Goal: Information Seeking & Learning: Learn about a topic

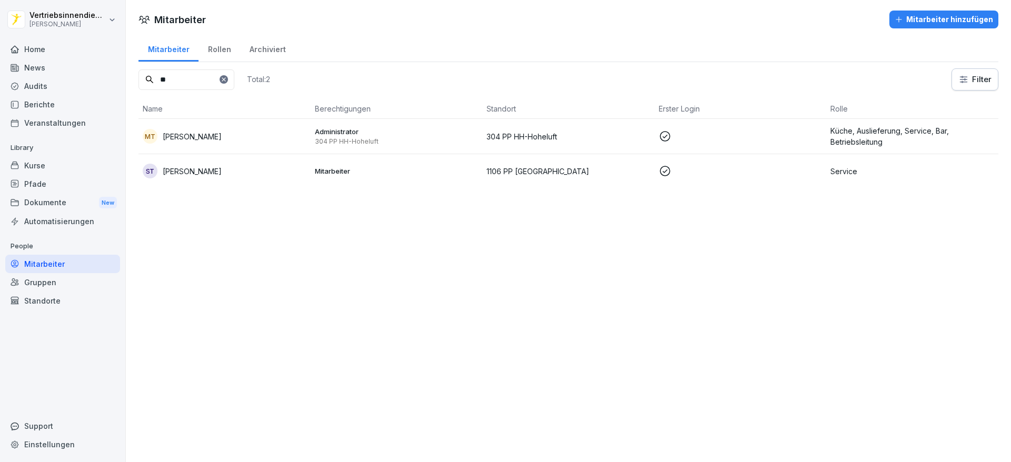
click at [37, 69] on div "News" at bounding box center [62, 67] width 115 height 18
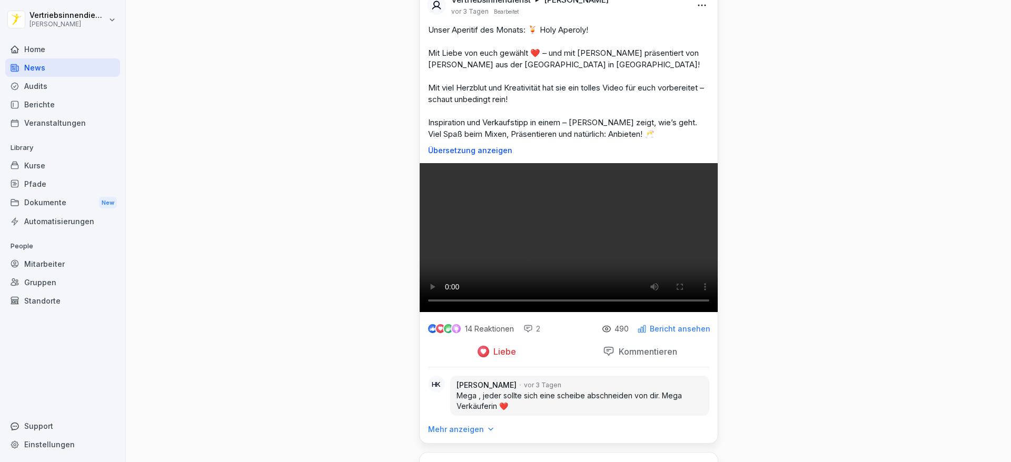
scroll to position [3537, 0]
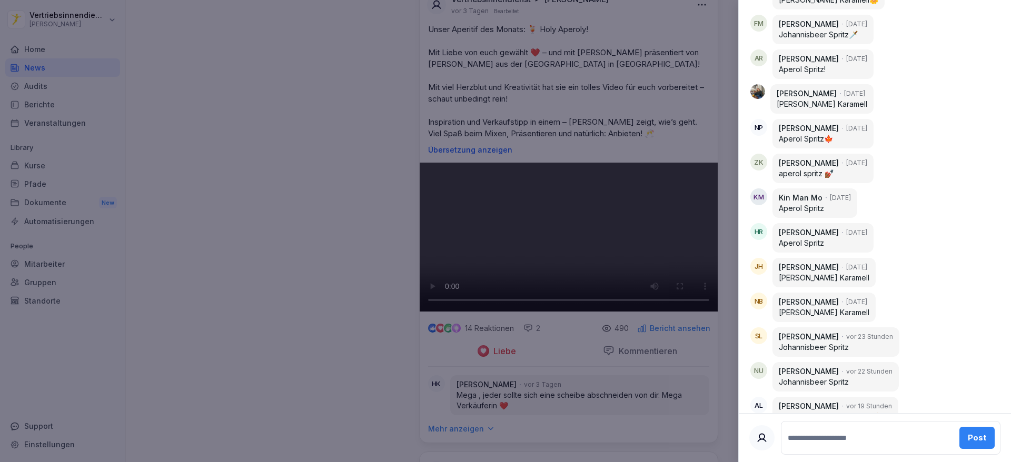
scroll to position [2657, 0]
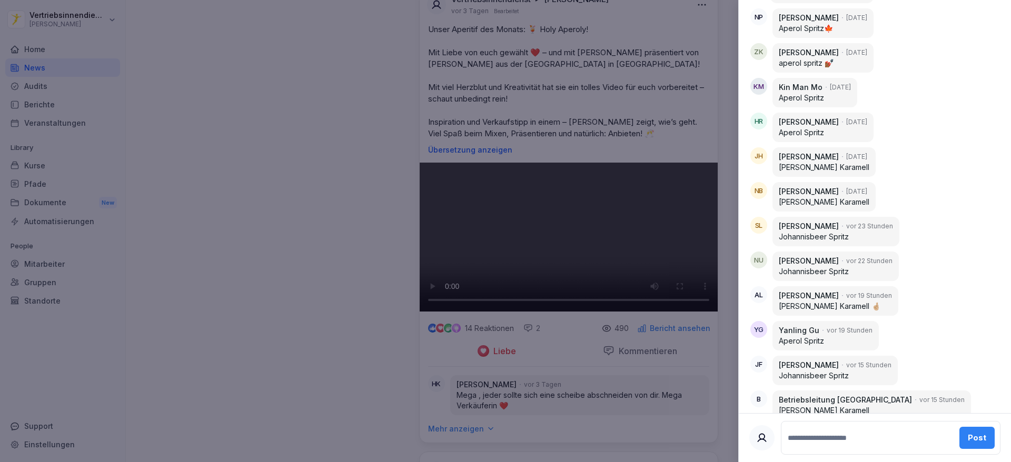
click at [343, 280] on div at bounding box center [505, 231] width 1011 height 462
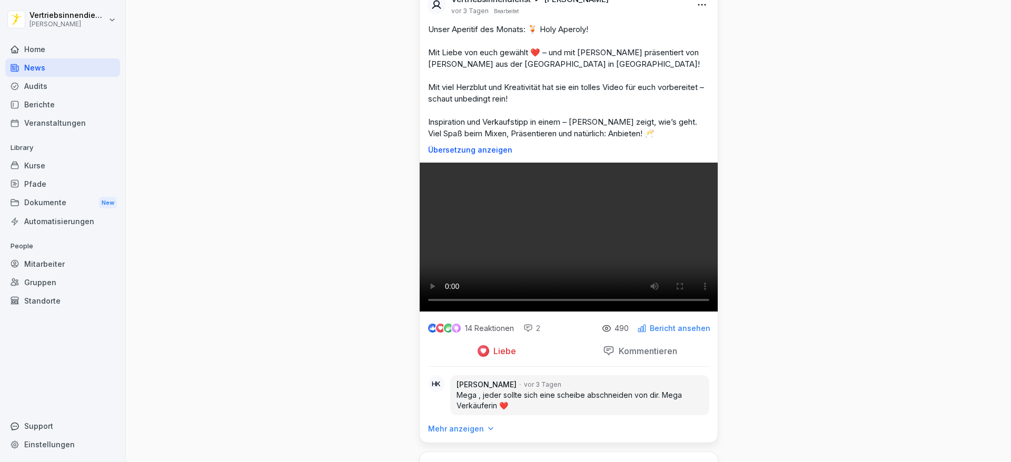
click at [50, 61] on div "News" at bounding box center [62, 67] width 115 height 18
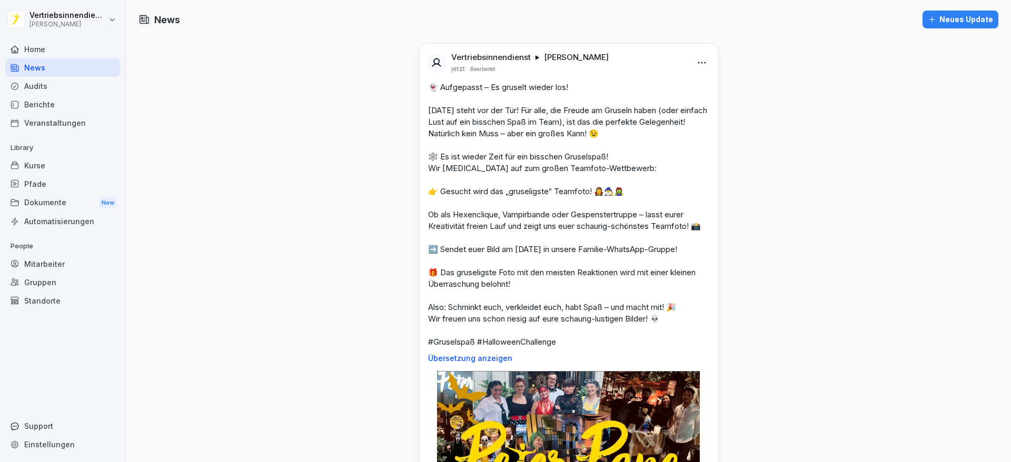
click at [38, 42] on div "Home" at bounding box center [62, 49] width 115 height 18
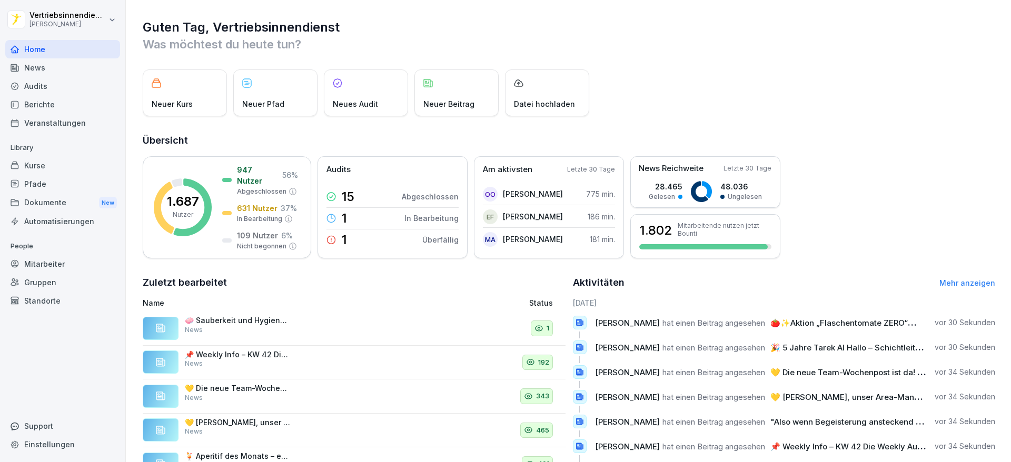
click at [48, 63] on div "News" at bounding box center [62, 67] width 115 height 18
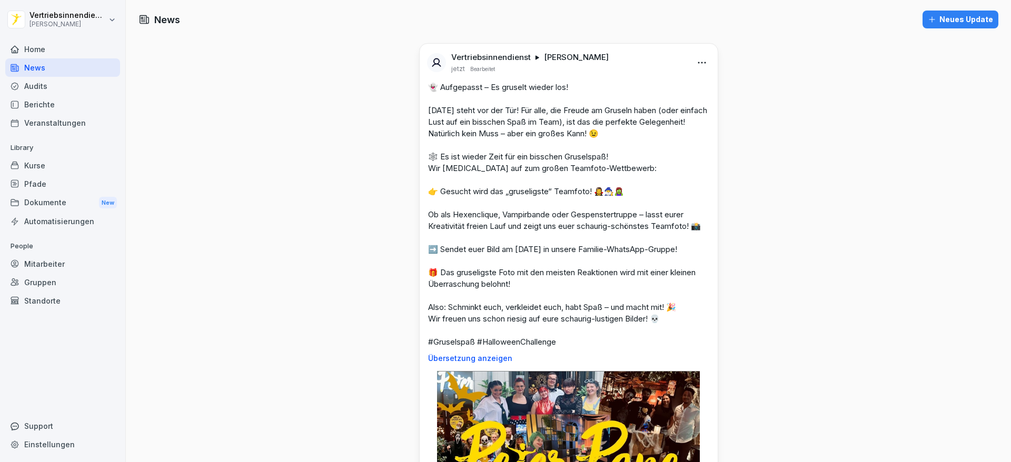
click at [43, 46] on div "Home" at bounding box center [62, 49] width 115 height 18
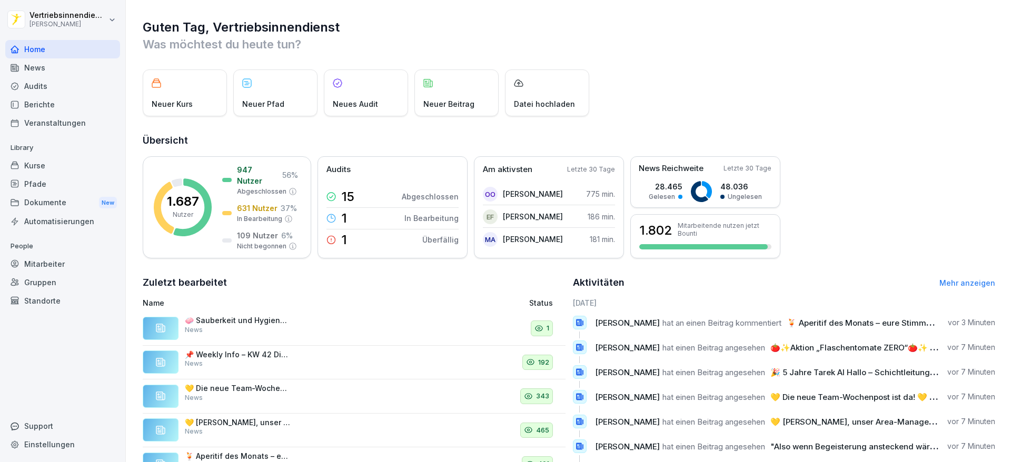
click at [33, 71] on div "News" at bounding box center [62, 67] width 115 height 18
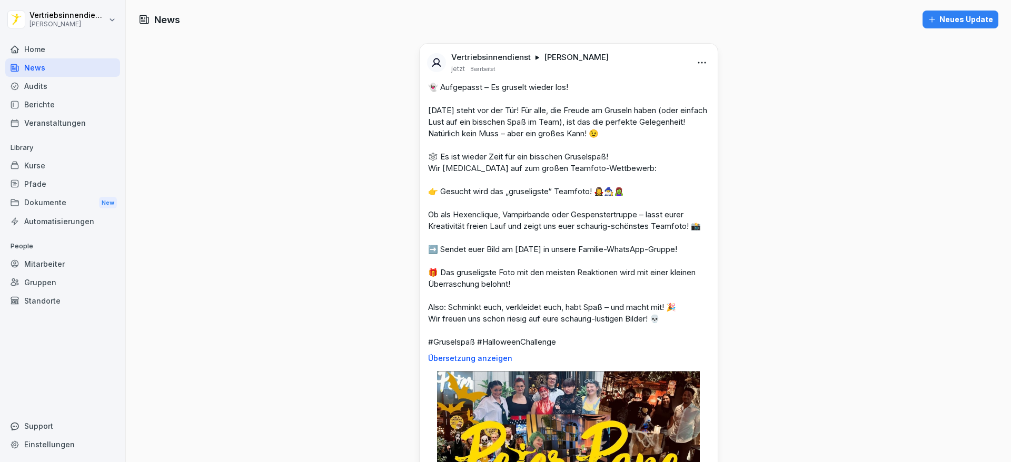
click at [77, 51] on div "Home" at bounding box center [62, 49] width 115 height 18
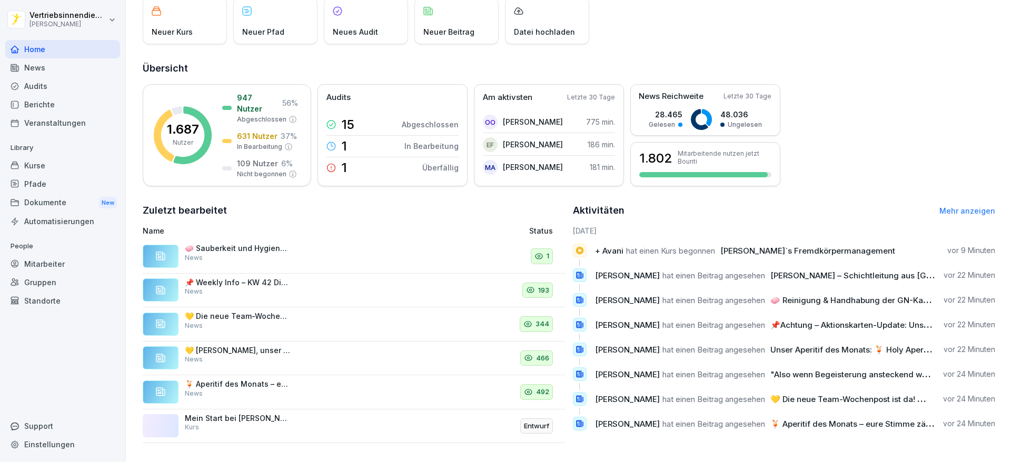
scroll to position [84, 0]
click at [37, 101] on div "Berichte" at bounding box center [62, 104] width 115 height 18
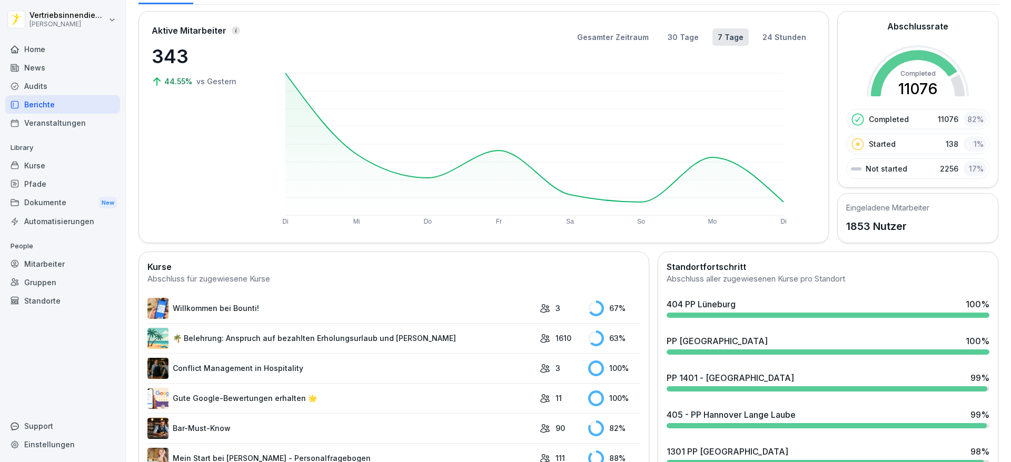
scroll to position [43, 0]
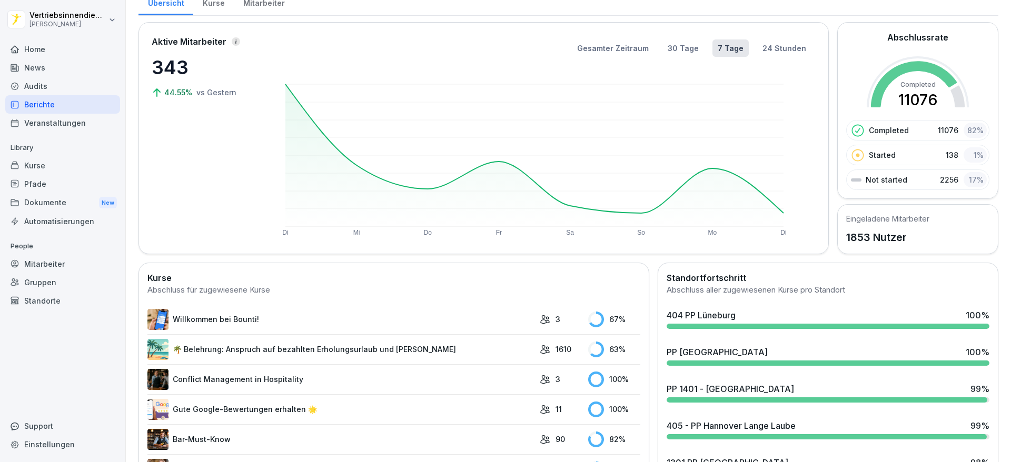
click at [39, 94] on div "Audits" at bounding box center [62, 86] width 115 height 18
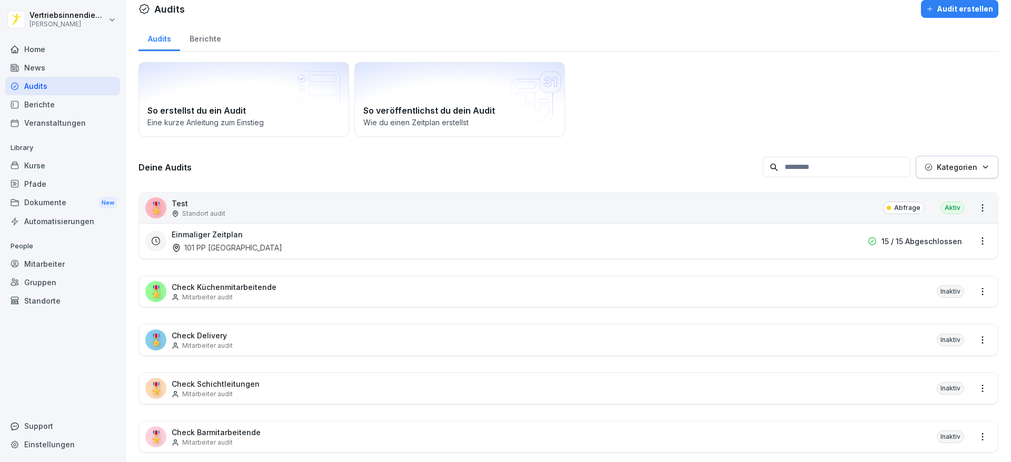
click at [64, 65] on div "News" at bounding box center [62, 67] width 115 height 18
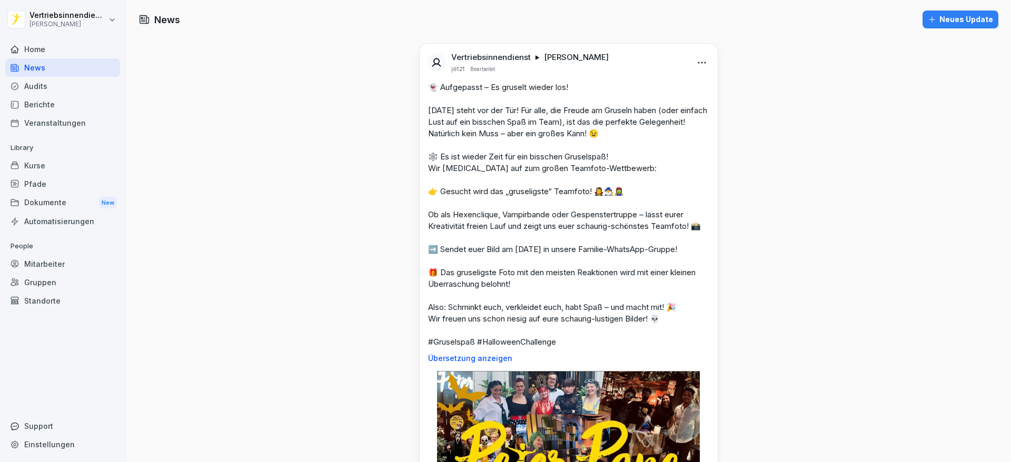
click at [51, 105] on div "Berichte" at bounding box center [62, 104] width 115 height 18
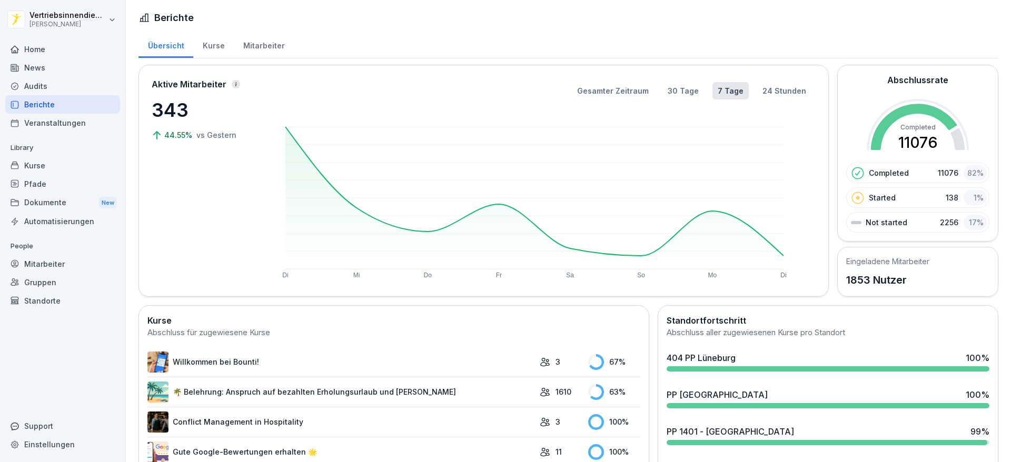
click at [51, 163] on div "Kurse" at bounding box center [62, 165] width 115 height 18
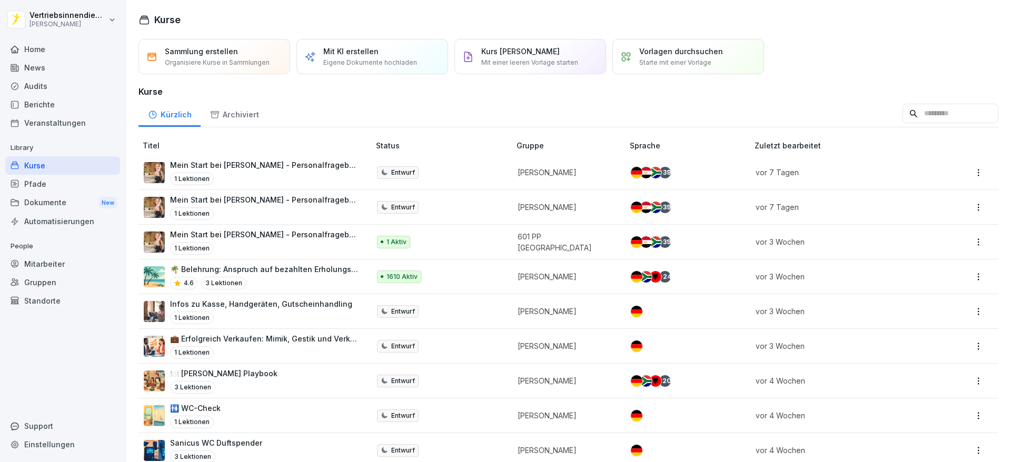
click at [51, 163] on div "Kurse" at bounding box center [62, 165] width 115 height 18
drag, startPoint x: 51, startPoint y: 164, endPoint x: 63, endPoint y: 84, distance: 80.4
click at [63, 84] on div "Home News Audits Berichte Veranstaltungen Library Kurse Pfade Dokumente New Aut…" at bounding box center [62, 245] width 115 height 423
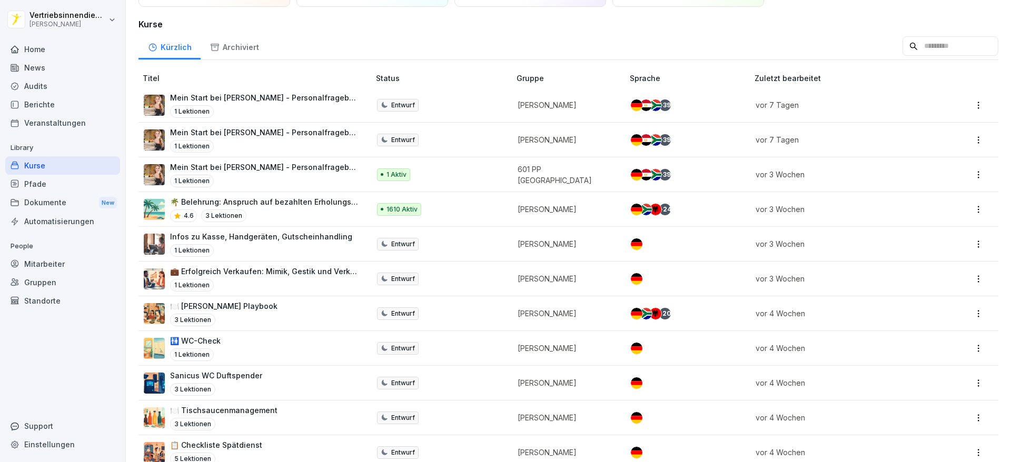
click at [227, 210] on p "3 Lektionen" at bounding box center [223, 216] width 45 height 13
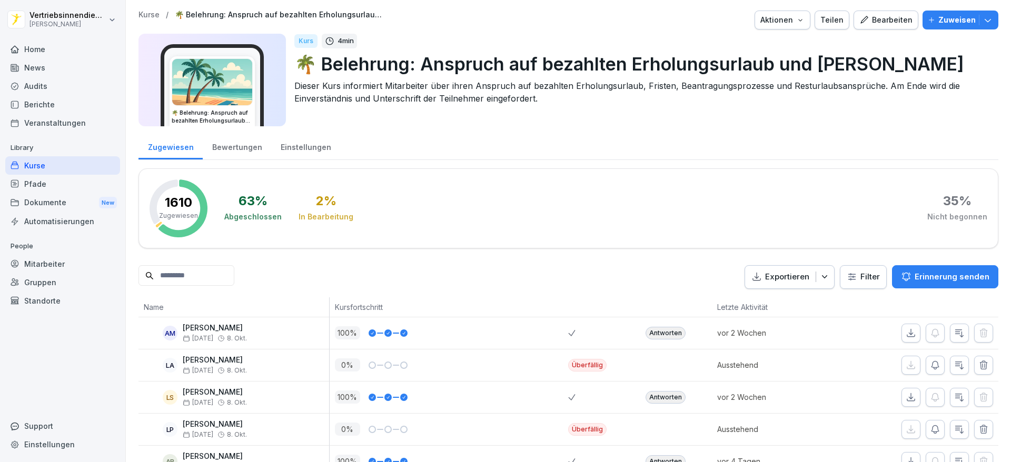
click at [31, 57] on div "Home" at bounding box center [62, 49] width 115 height 18
click at [29, 52] on div "Home" at bounding box center [62, 49] width 115 height 18
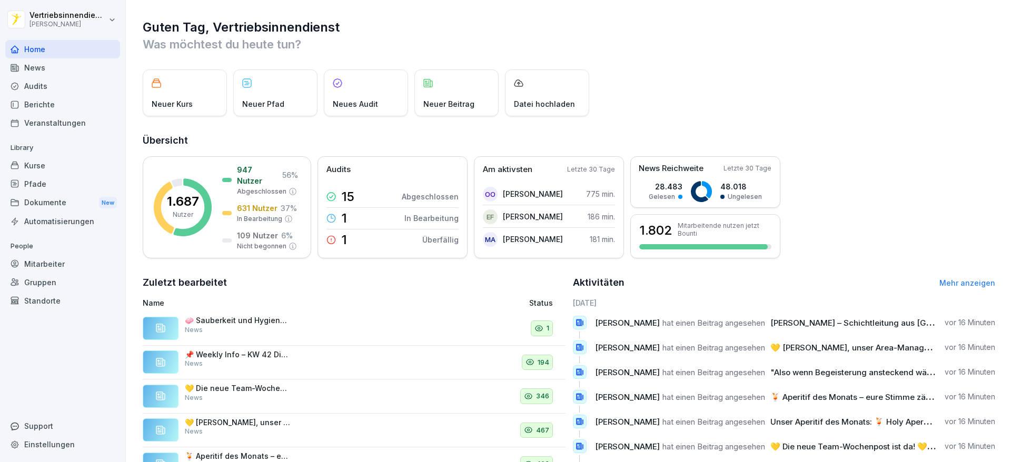
click at [464, 71] on div "Neuer Beitrag" at bounding box center [456, 92] width 84 height 47
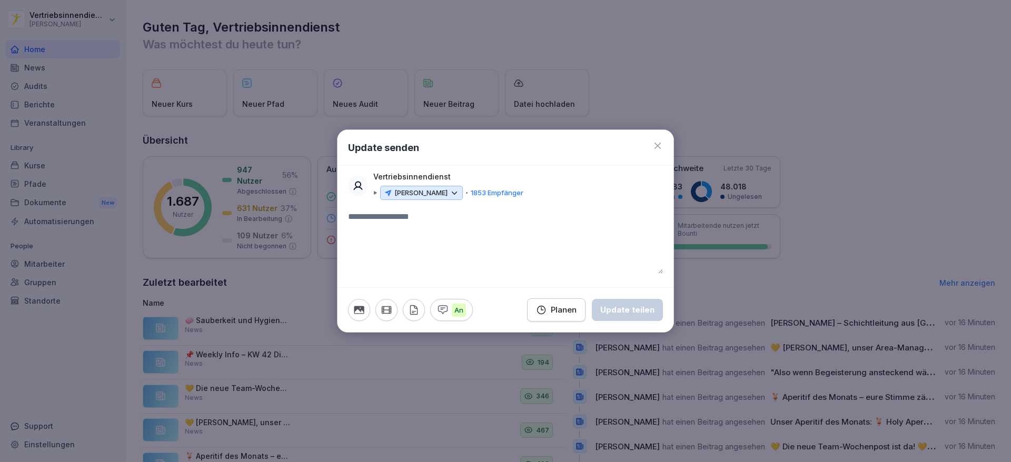
click at [658, 145] on icon at bounding box center [657, 146] width 6 height 6
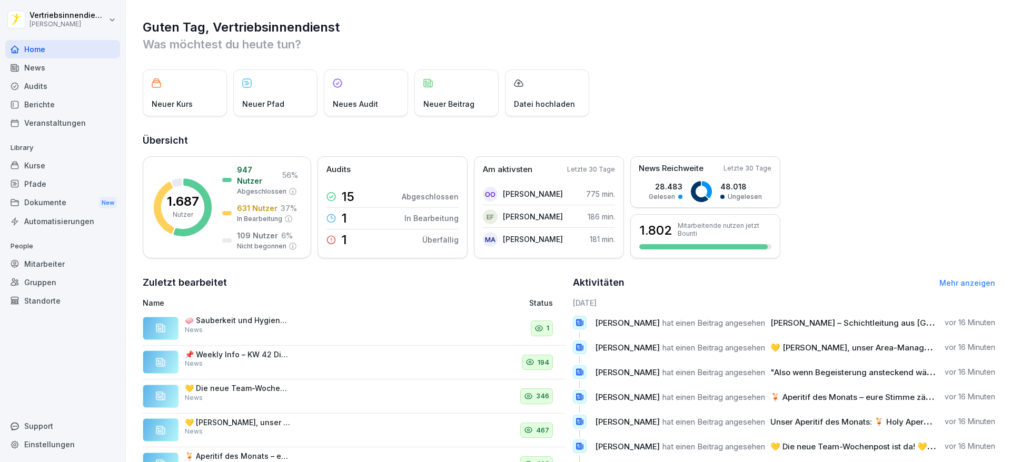
click at [706, 98] on div "Neuer Kurs Neuer Pfad Neues Audit Neuer Beitrag Datei hochladen" at bounding box center [569, 92] width 852 height 47
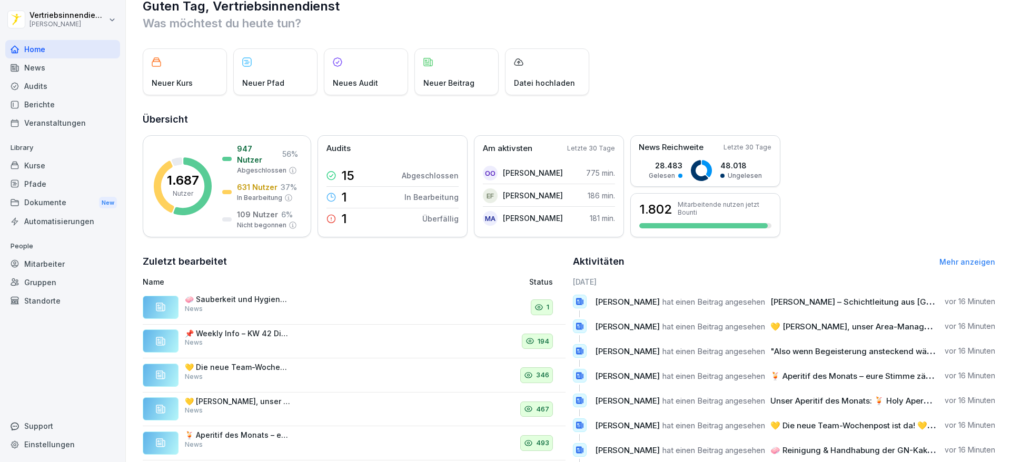
scroll to position [84, 0]
